Goal: Ask a question

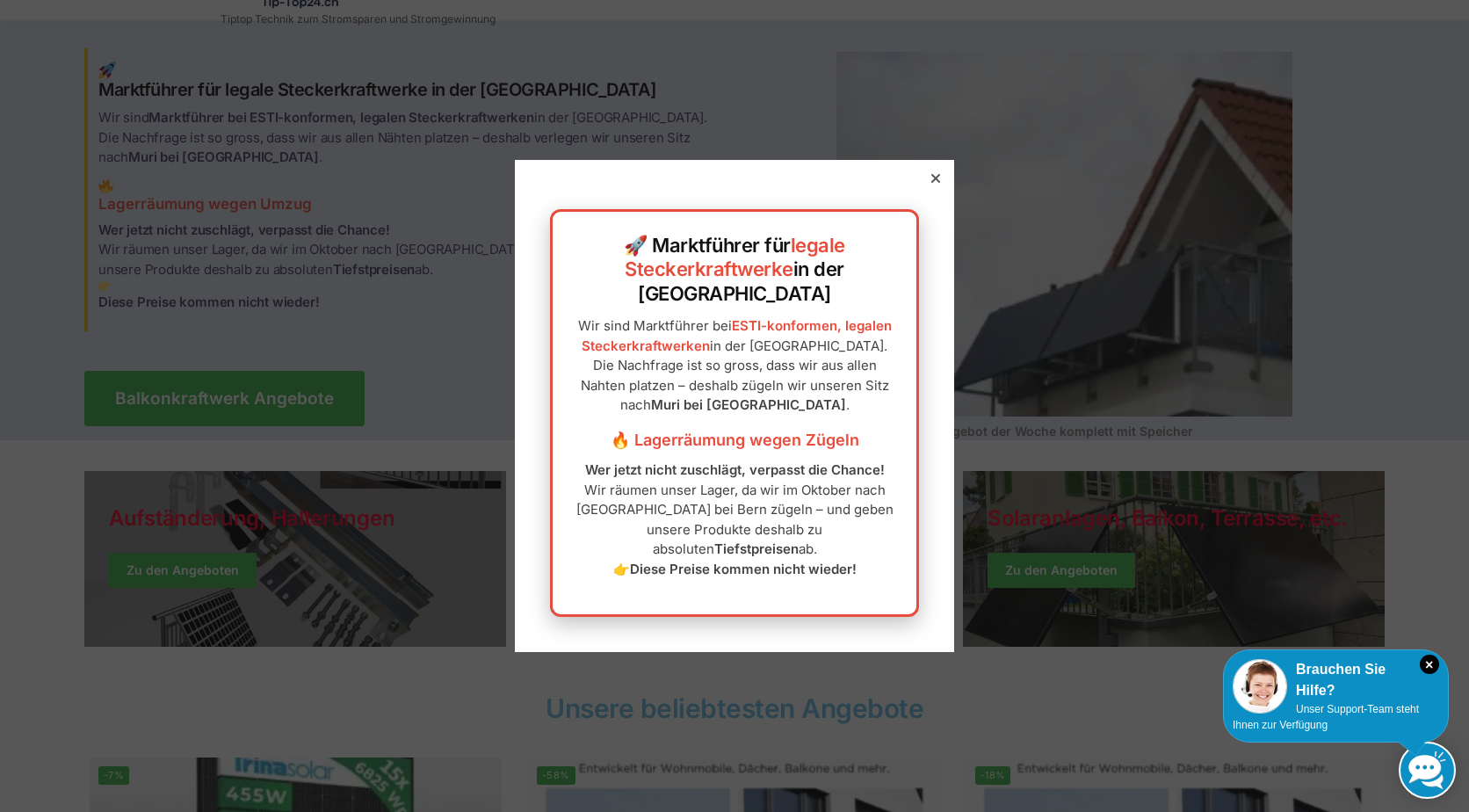
click at [931, 183] on icon at bounding box center [936, 179] width 9 height 9
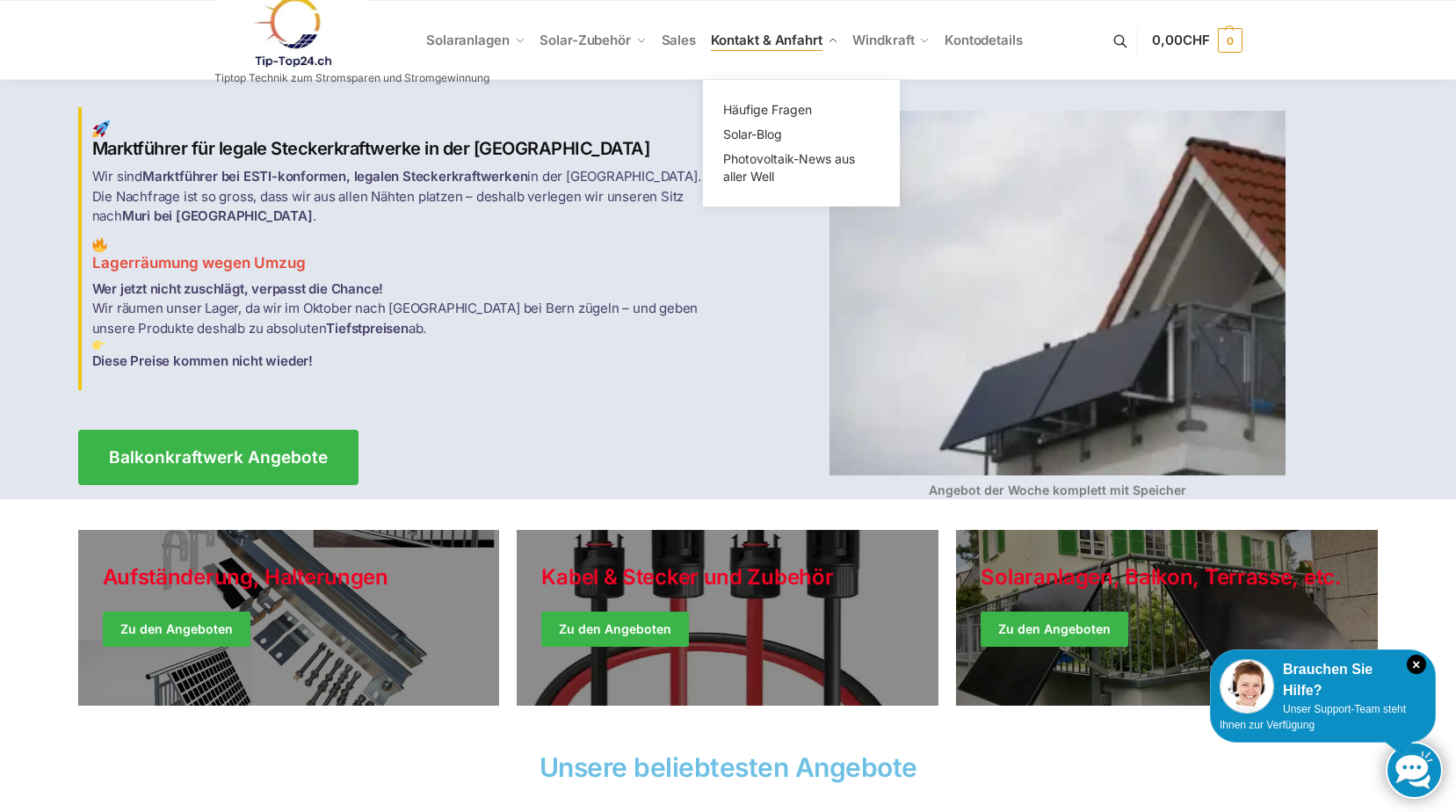
click at [778, 45] on span "Kontakt & Anfahrt" at bounding box center [767, 40] width 112 height 16
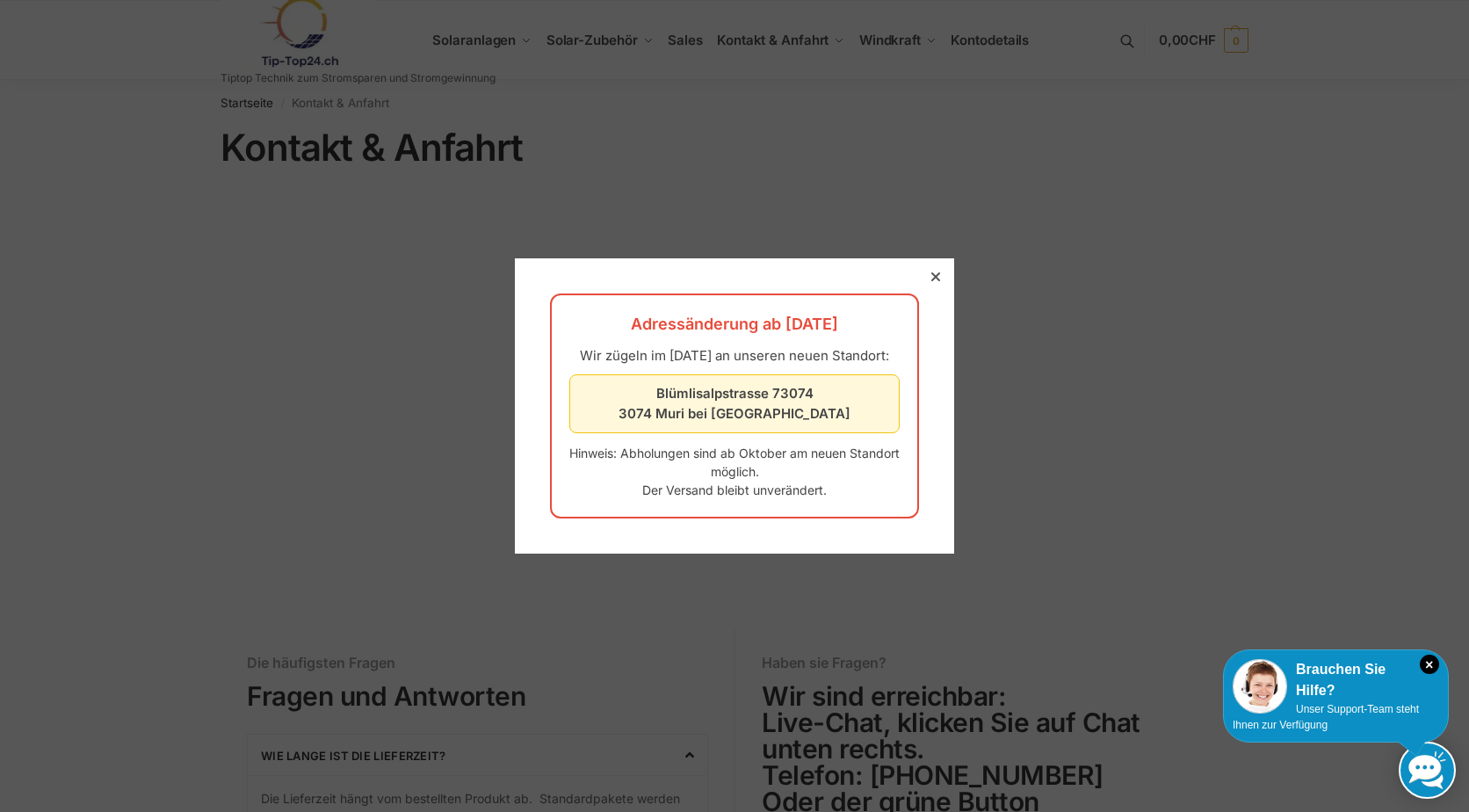
click at [928, 269] on div at bounding box center [936, 277] width 16 height 16
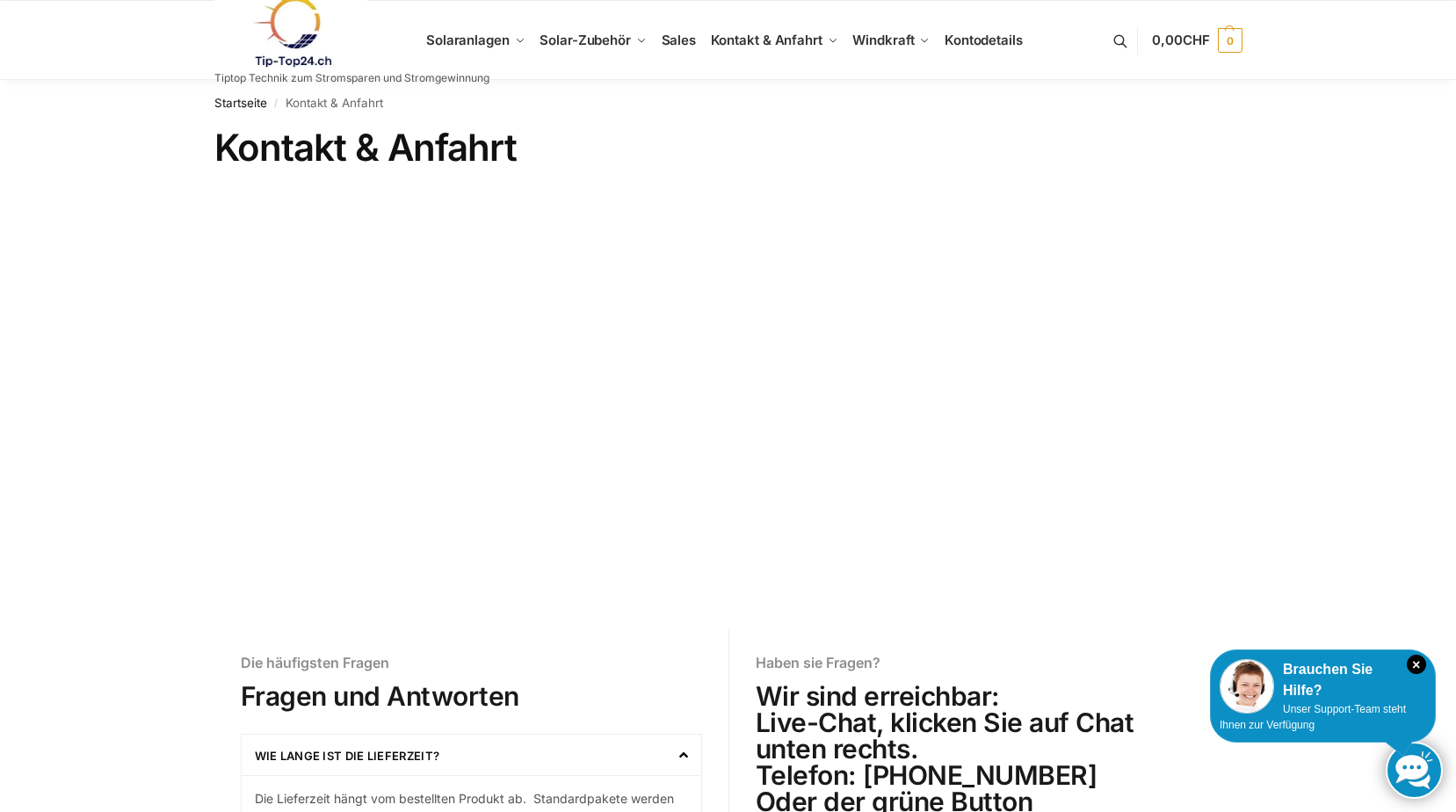
click at [682, 659] on h6 "Die häufigsten Fragen" at bounding box center [471, 662] width 461 height 14
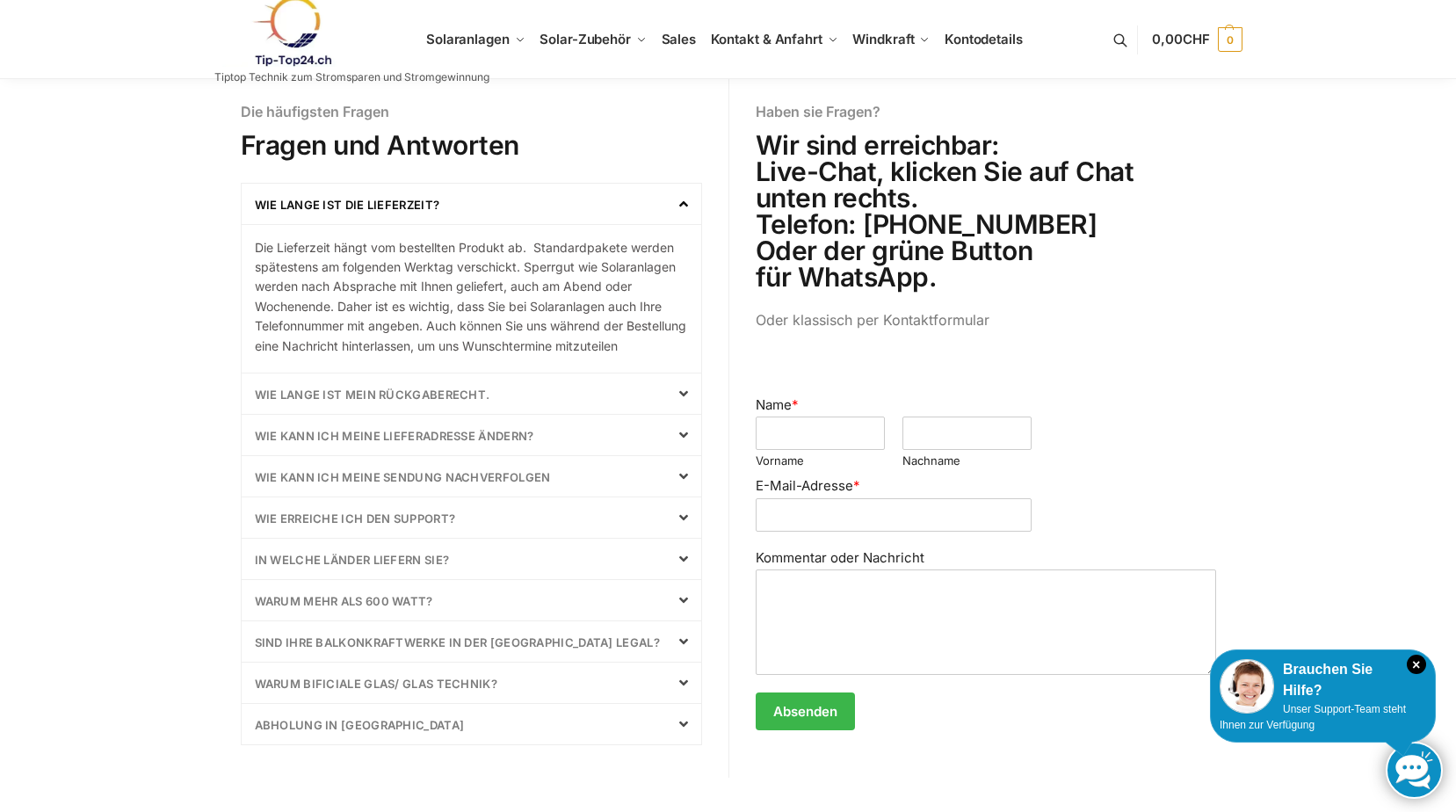
scroll to position [527, 0]
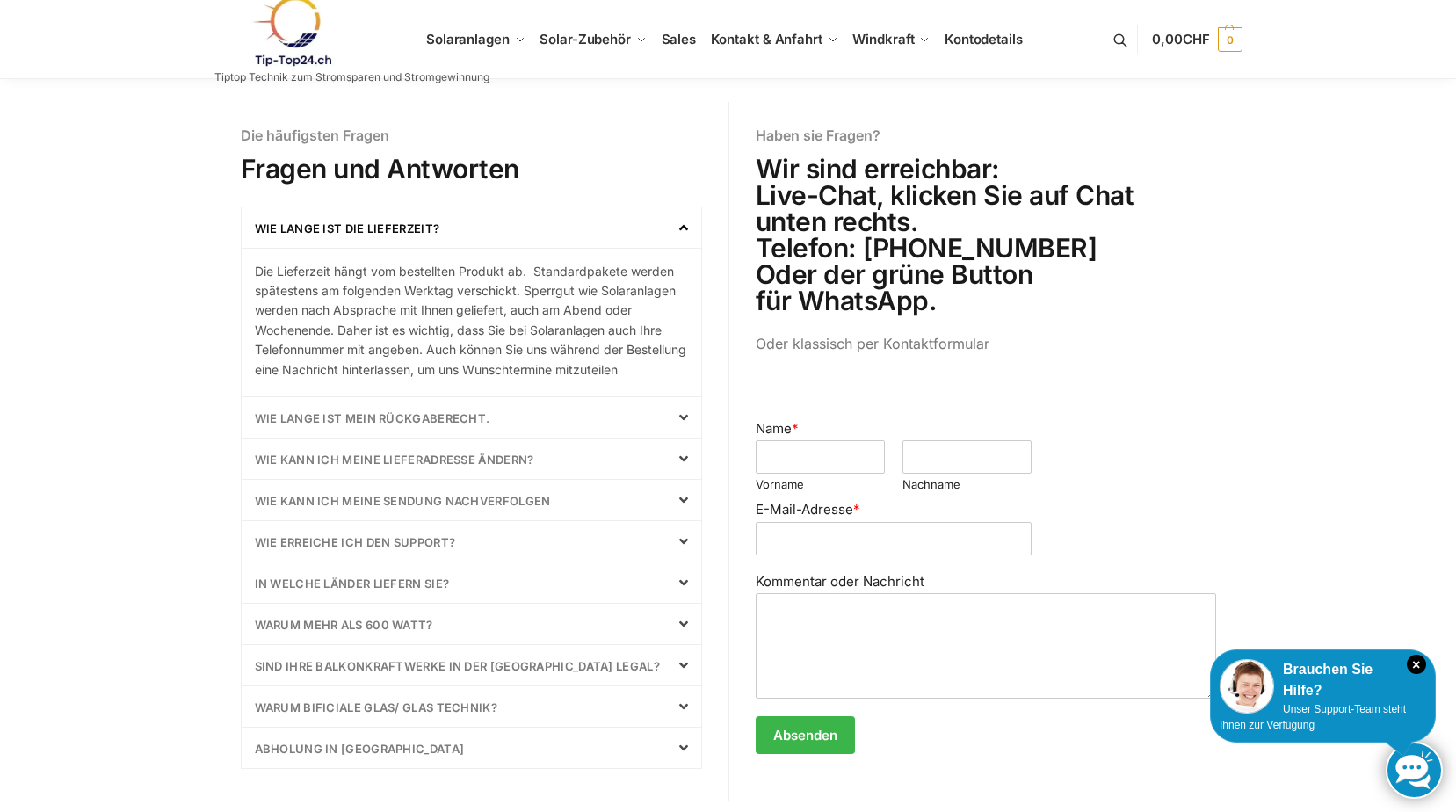
click at [539, 644] on div "Warum mehr als 600 Watt?" at bounding box center [471, 623] width 459 height 41
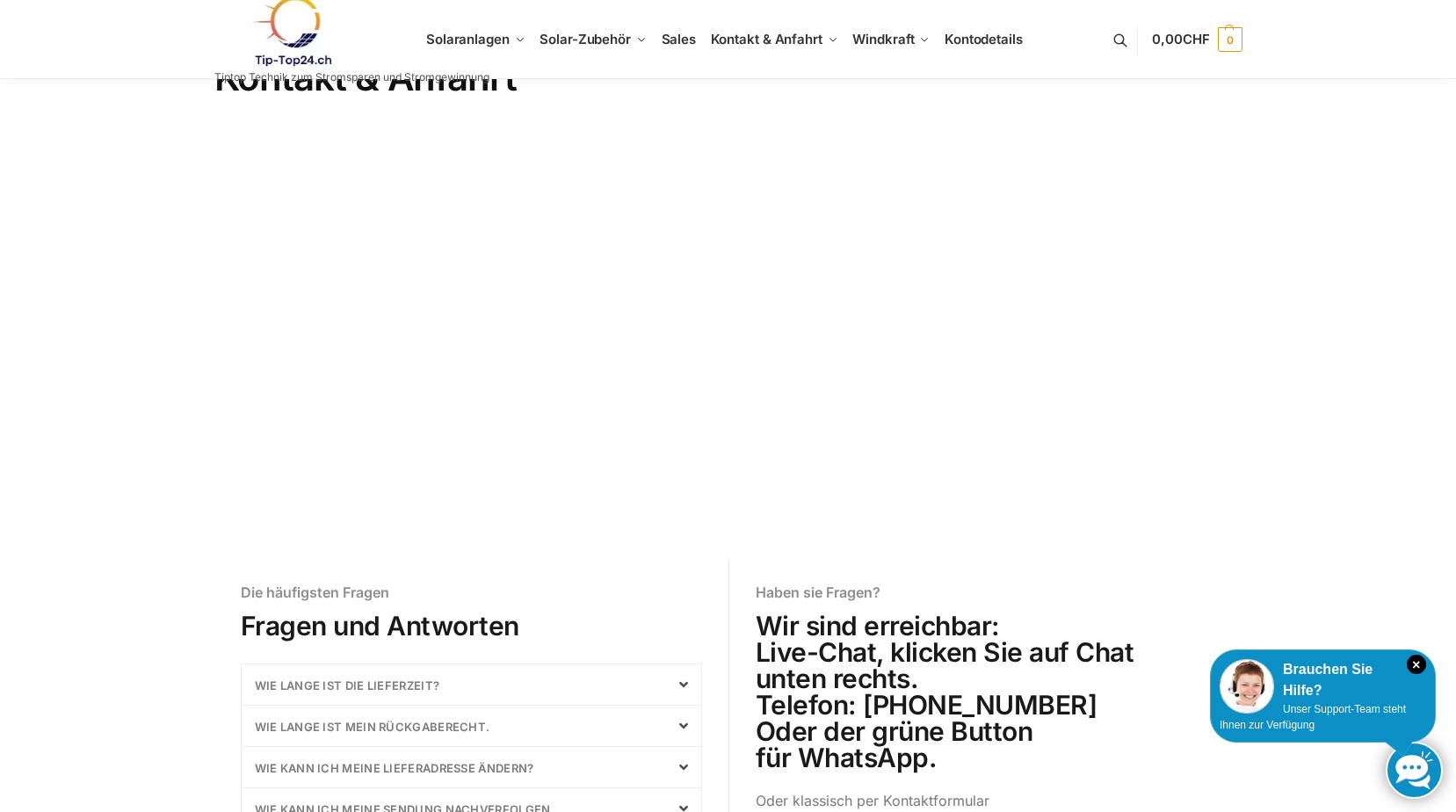
scroll to position [0, 0]
